Goal: Navigation & Orientation: Find specific page/section

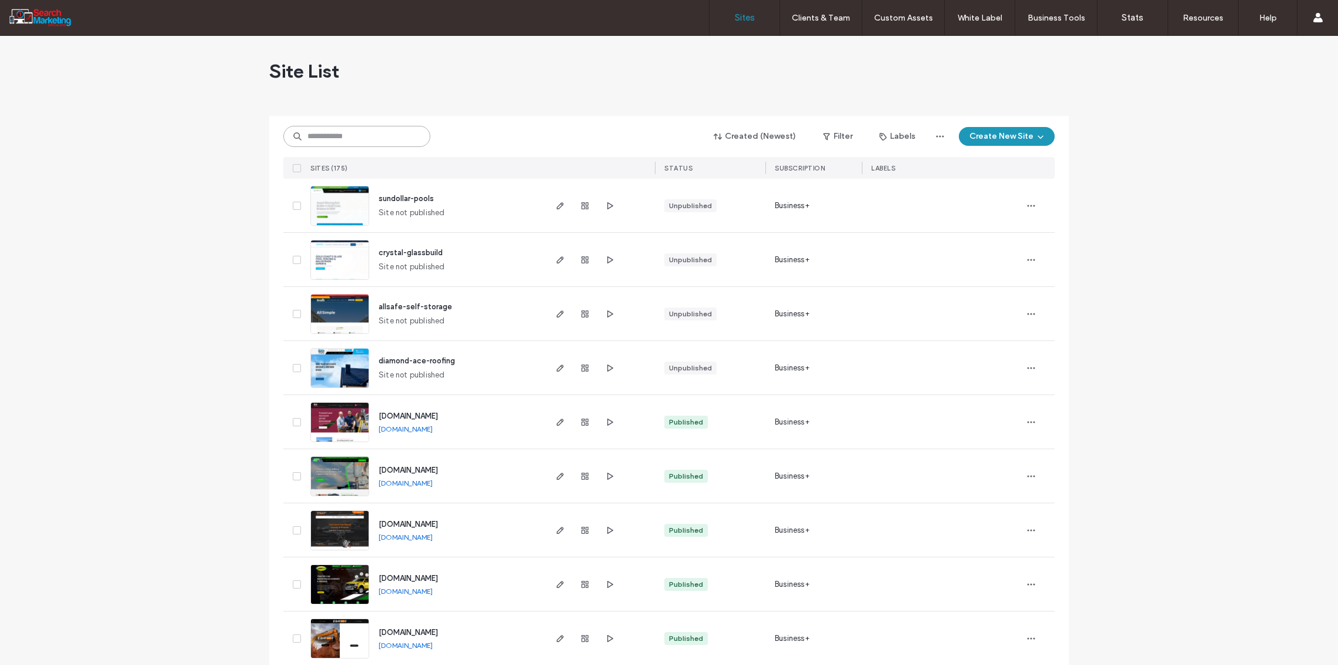
click at [325, 133] on input at bounding box center [356, 136] width 147 height 21
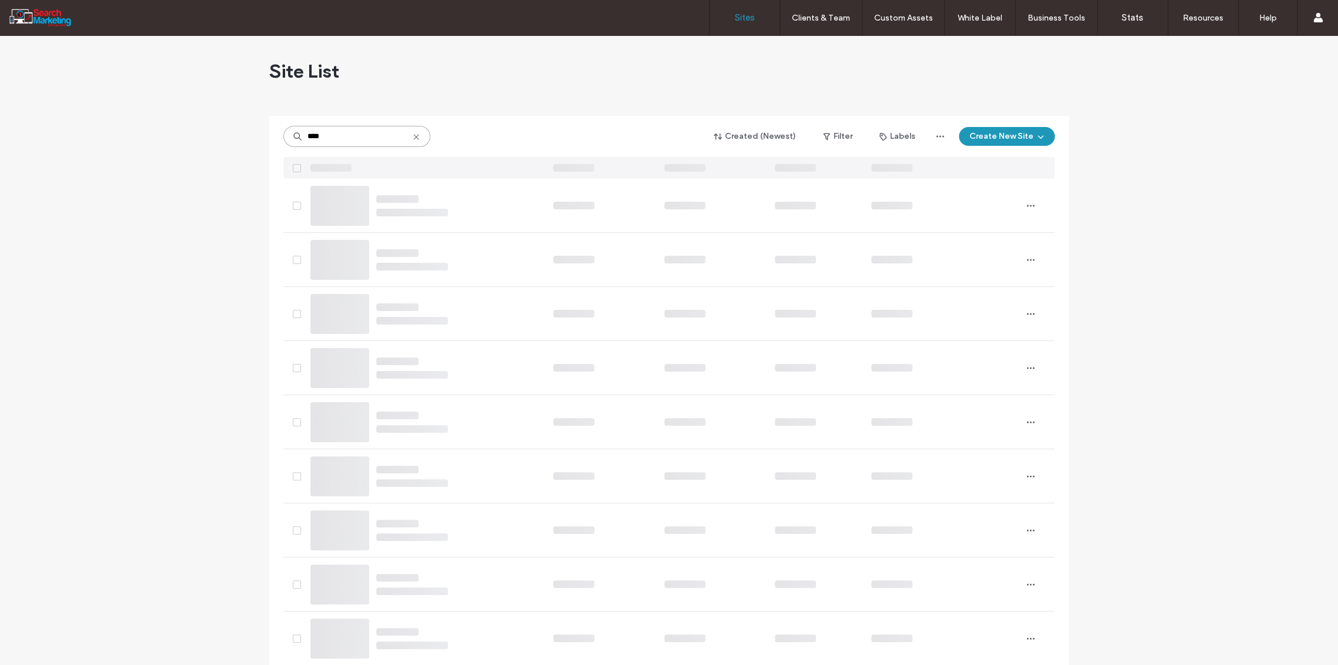
type input "****"
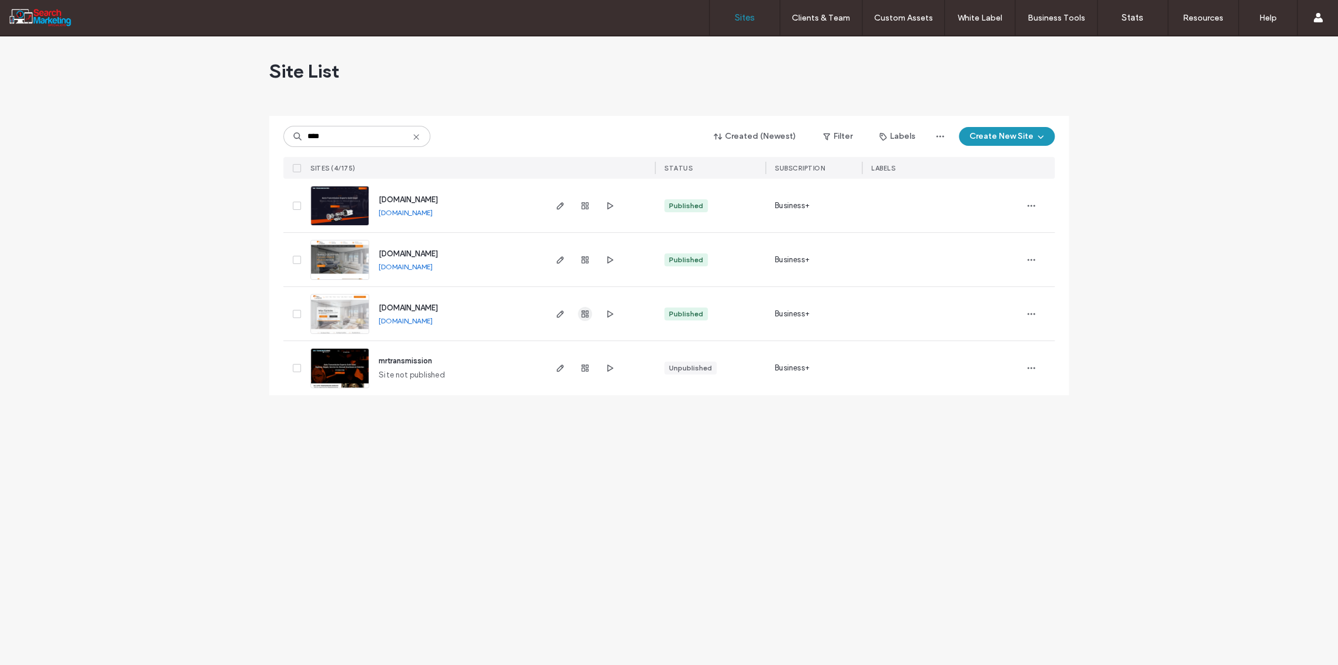
click at [584, 316] on use "button" at bounding box center [584, 313] width 7 height 7
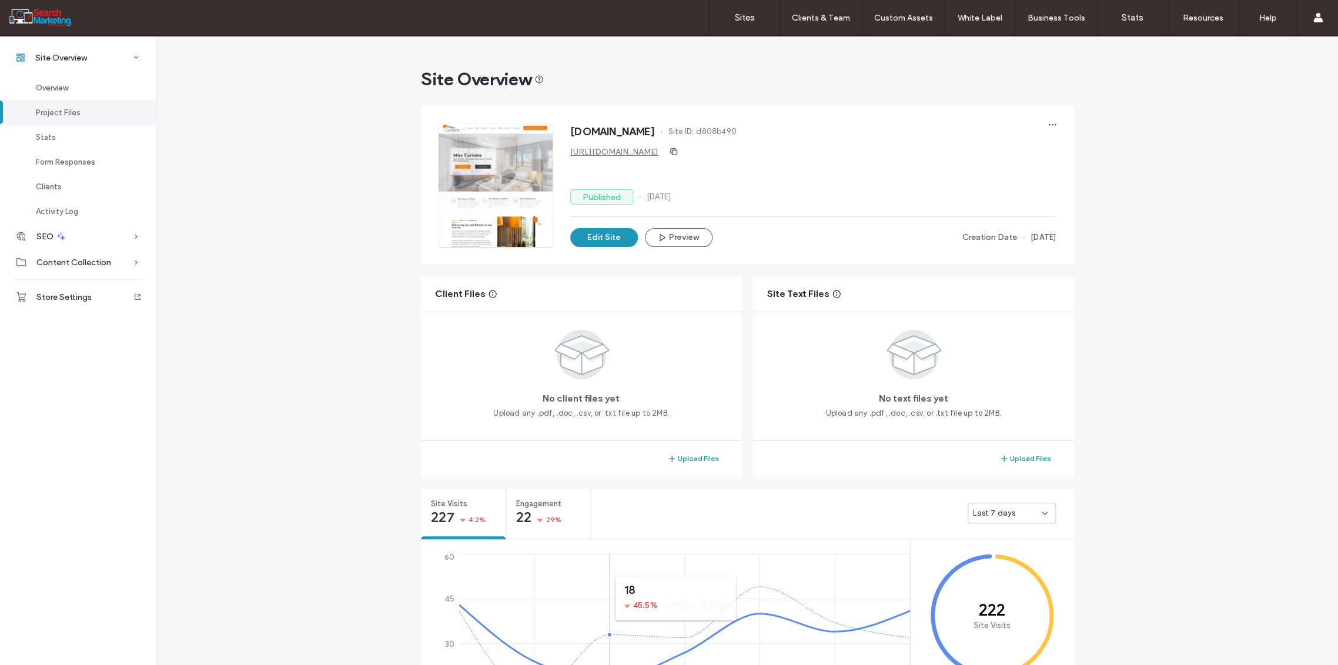
scroll to position [391, 0]
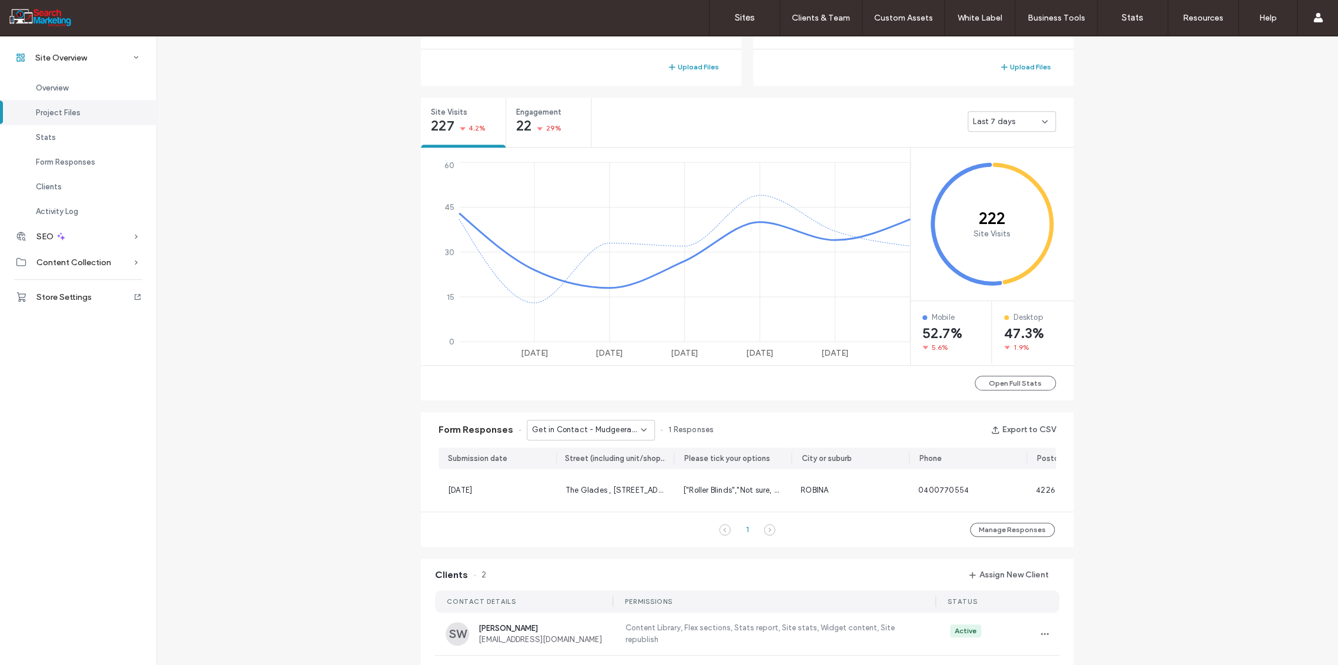
click at [639, 425] on icon at bounding box center [643, 429] width 9 height 9
click at [592, 476] on div "Get in Contact - Contact Us page" at bounding box center [584, 471] width 127 height 21
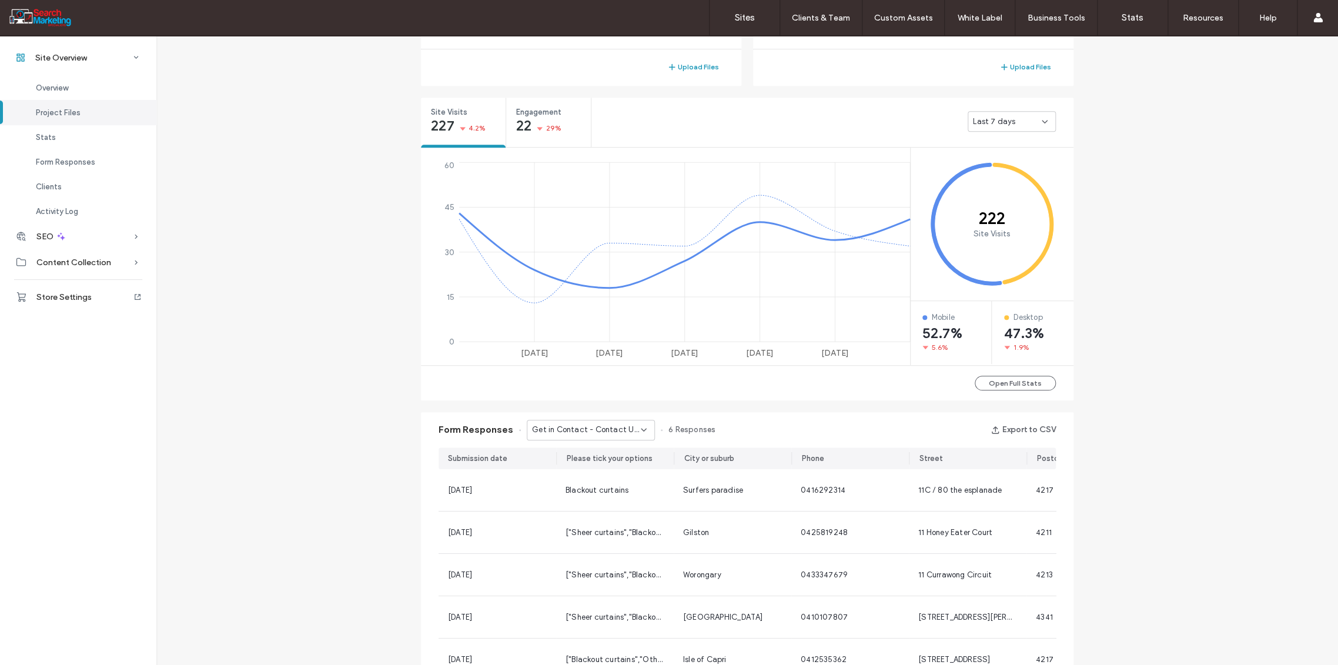
click at [639, 429] on icon at bounding box center [643, 429] width 9 height 9
click at [599, 501] on span "Get in Contact - Home page" at bounding box center [577, 500] width 104 height 12
click at [639, 427] on icon at bounding box center [643, 429] width 9 height 9
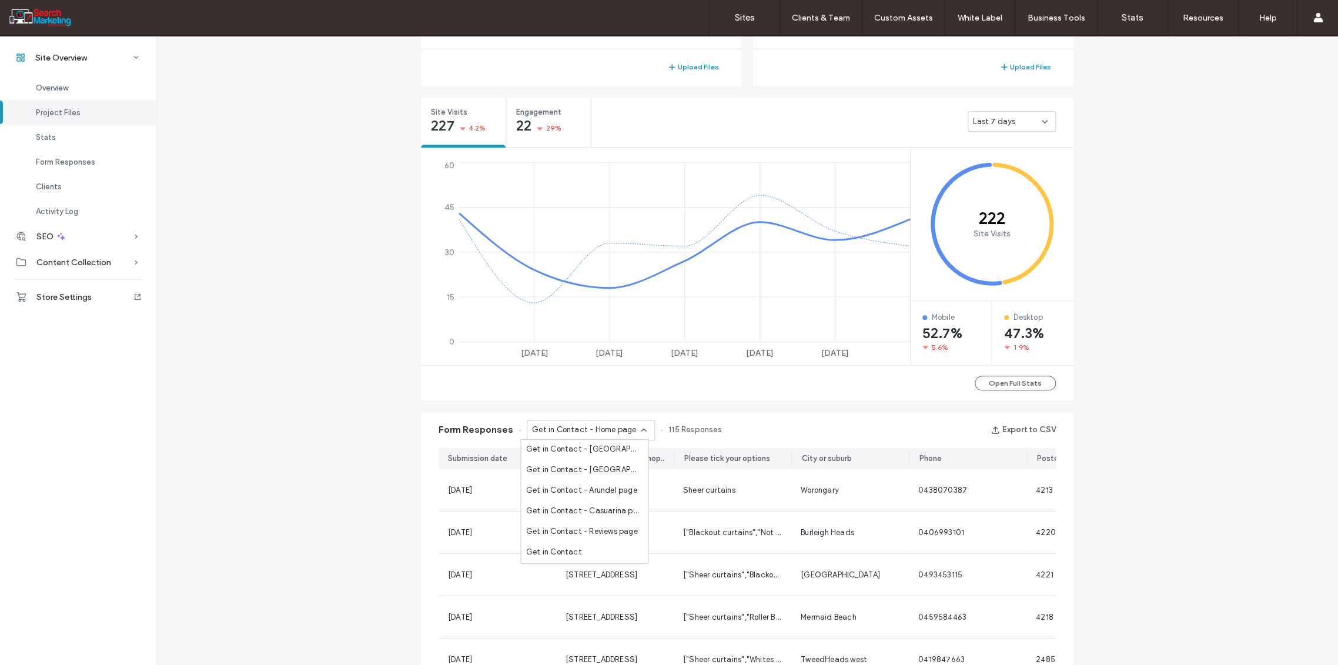
scroll to position [926, 0]
click at [598, 470] on span "Get in Contact - Reviews page" at bounding box center [581, 470] width 112 height 12
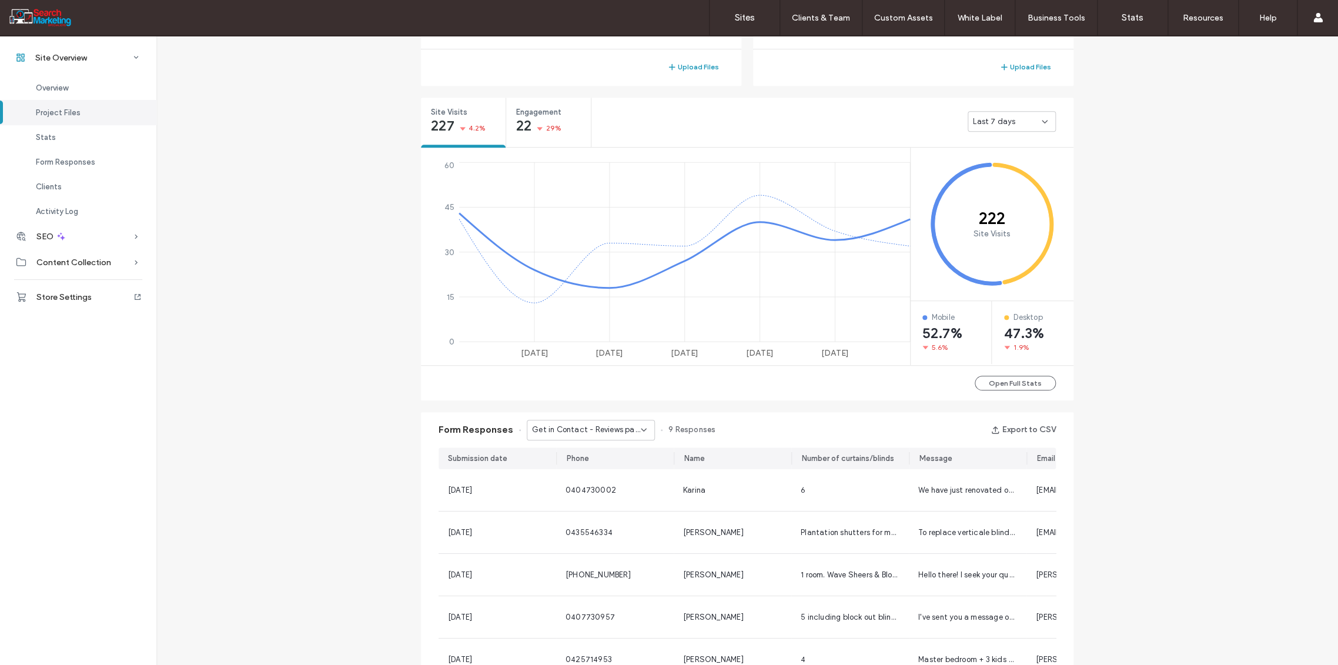
click at [639, 428] on icon at bounding box center [643, 429] width 9 height 9
click at [315, 455] on div "Site Overview [DOMAIN_NAME] Site ID: d808b490 [URL][DOMAIN_NAME] Published [DAT…" at bounding box center [746, 445] width 1181 height 1603
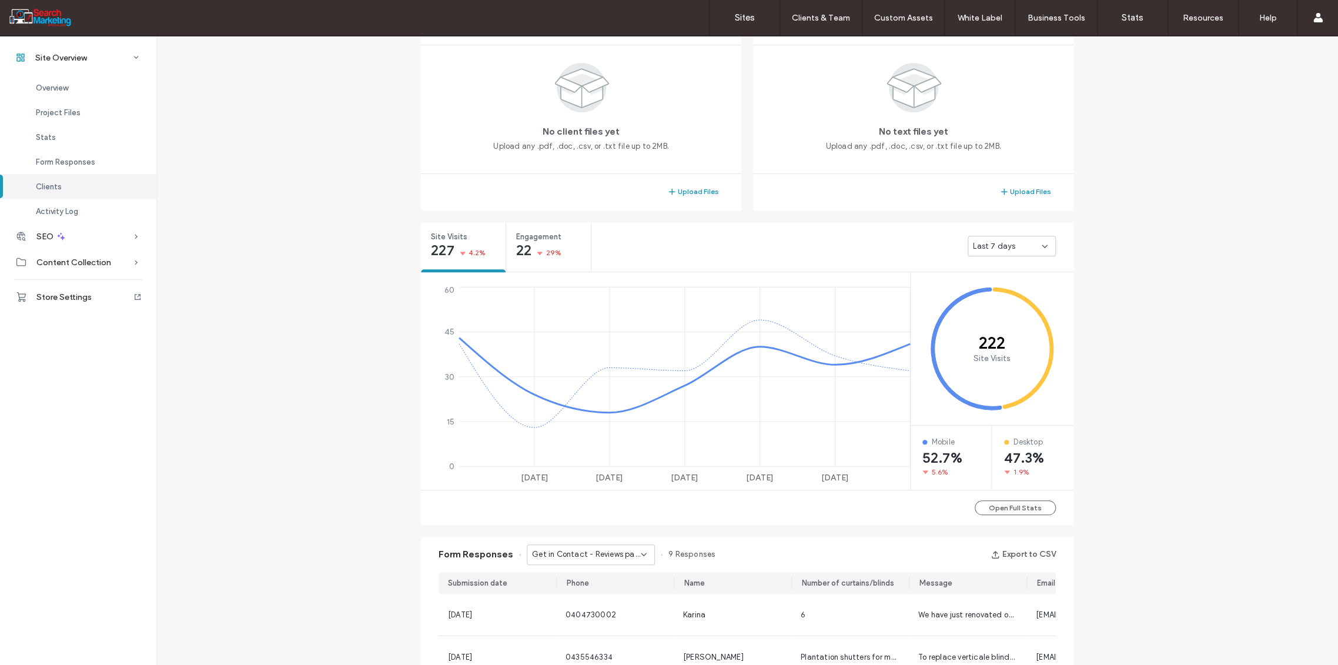
scroll to position [261, 0]
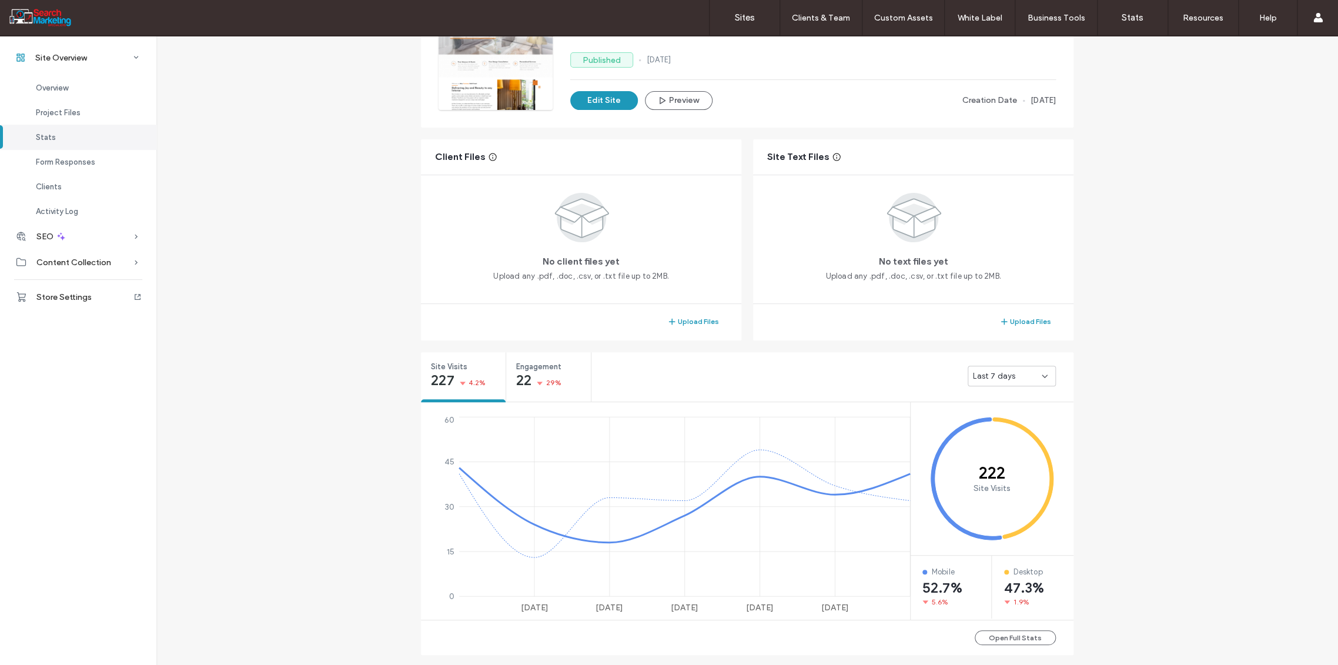
scroll to position [130, 0]
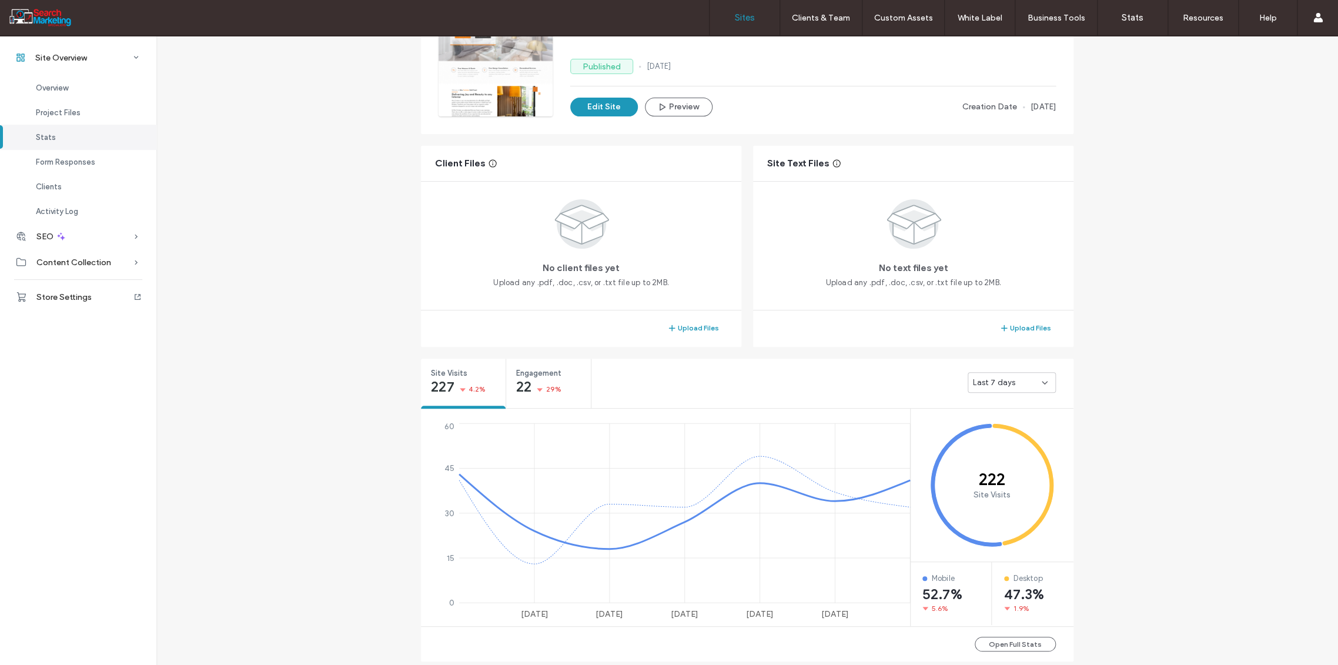
click at [746, 13] on label "Sites" at bounding box center [745, 17] width 20 height 11
